Goal: Task Accomplishment & Management: Manage account settings

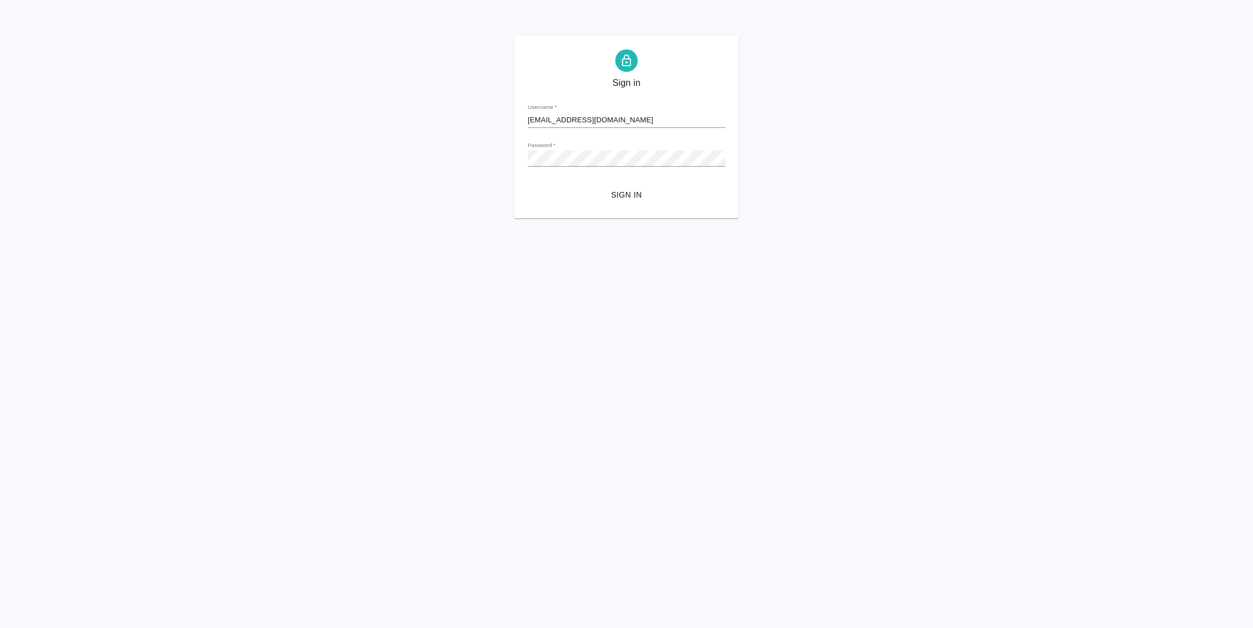
drag, startPoint x: 619, startPoint y: 122, endPoint x: 222, endPoint y: 113, distance: 397.5
click at [222, 113] on div "Sign in Username   * [EMAIL_ADDRESS][DOMAIN_NAME] Password   * urlPath   * / Si…" at bounding box center [626, 127] width 1253 height 182
type input "к"
click at [393, 127] on div "Sign in Username   * [EMAIL_ADDRESS][DOMAIN_NAME] Password   * urlPath   * / Si…" at bounding box center [626, 127] width 1253 height 182
type input "[EMAIL_ADDRESS][DOMAIN_NAME]"
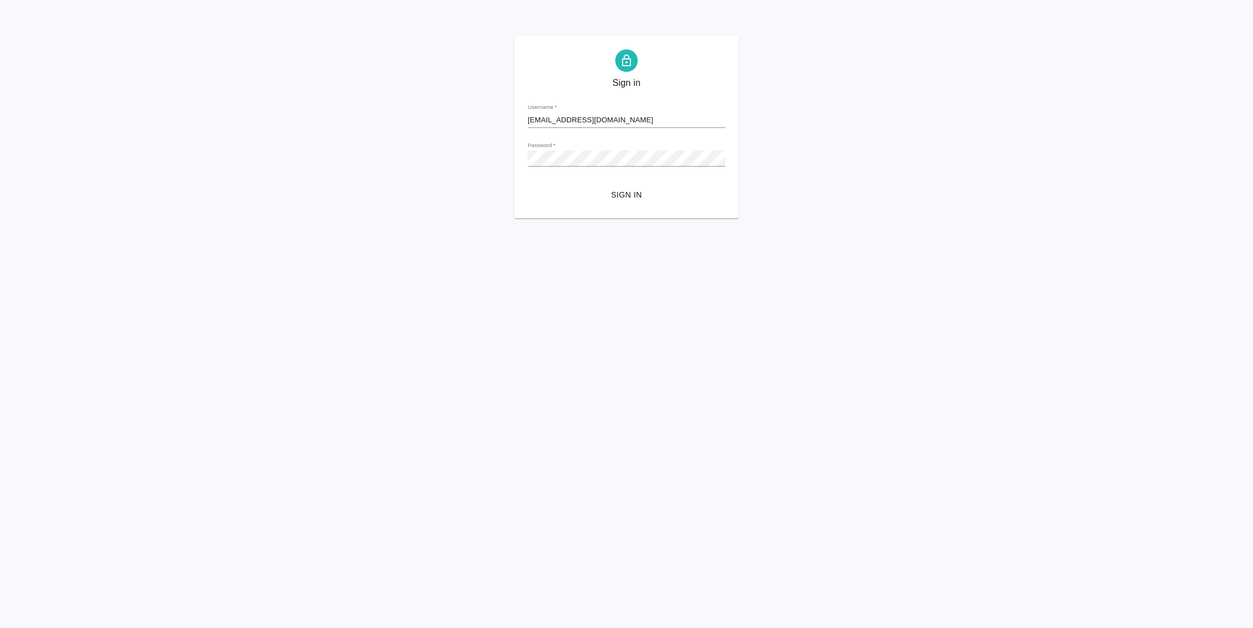
click at [615, 189] on span "Sign in" at bounding box center [627, 195] width 180 height 14
click at [415, 164] on div "Sign in Username   * [EMAIL_ADDRESS][DOMAIN_NAME] Password   * urlPath   * / Si…" at bounding box center [626, 127] width 1253 height 182
click at [528, 185] on button "Sign in" at bounding box center [627, 195] width 198 height 21
